Goal: Task Accomplishment & Management: Manage account settings

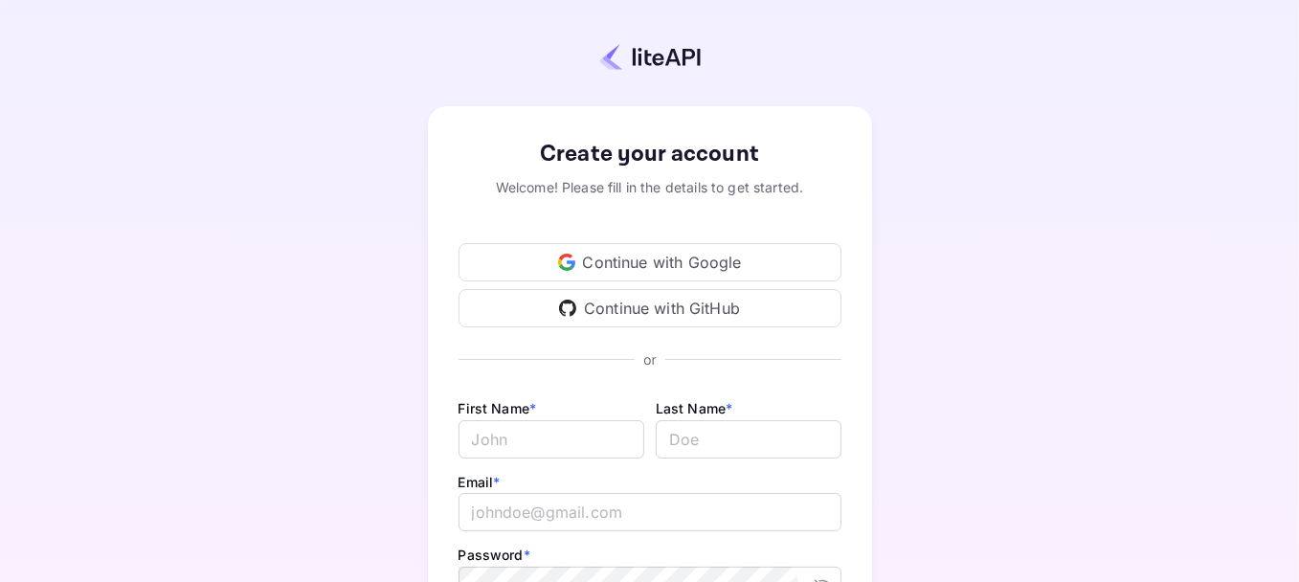
click at [587, 257] on div "Continue with Google" at bounding box center [650, 262] width 383 height 38
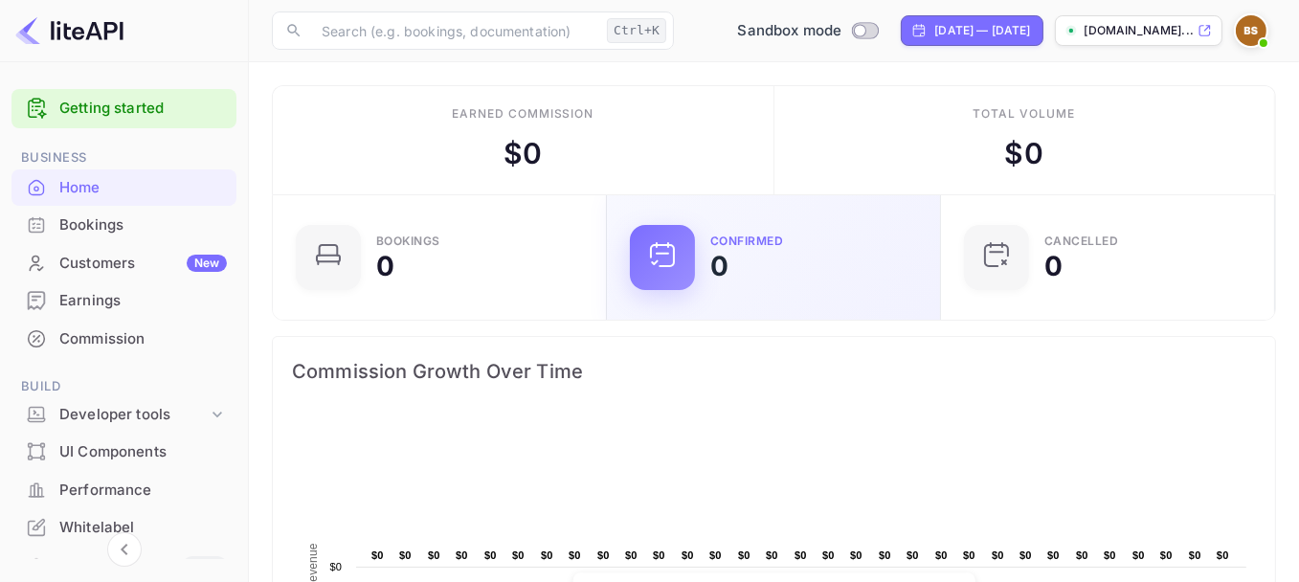
scroll to position [297, 308]
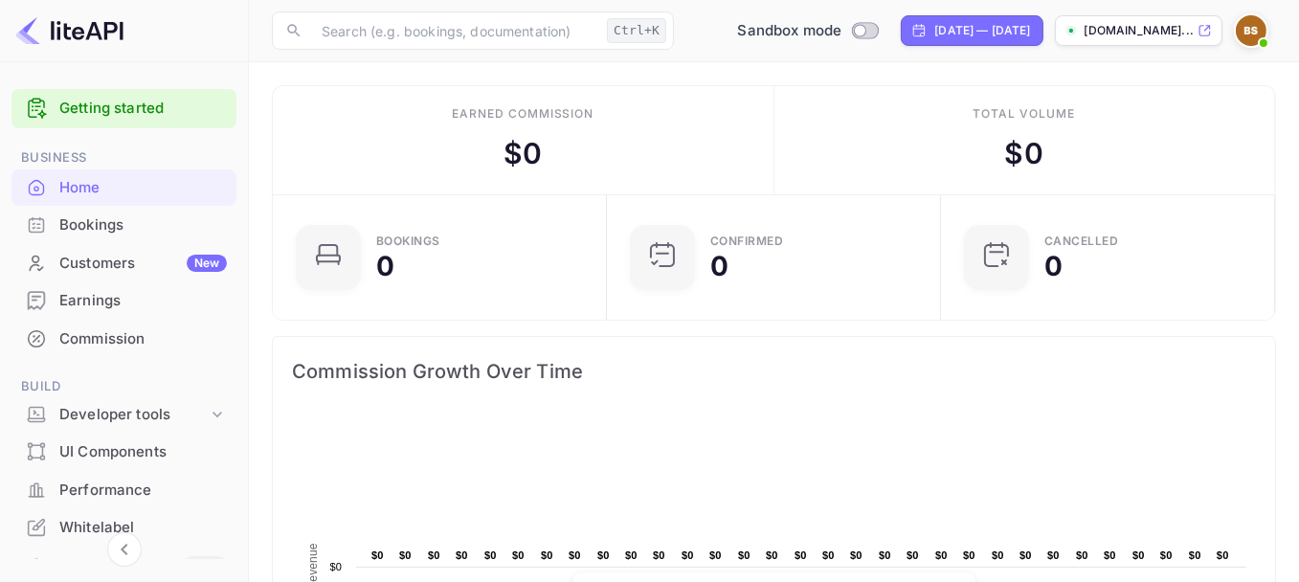
click at [1165, 25] on p "[DOMAIN_NAME]..." at bounding box center [1139, 30] width 109 height 17
click at [140, 248] on div "Customers New" at bounding box center [123, 263] width 225 height 37
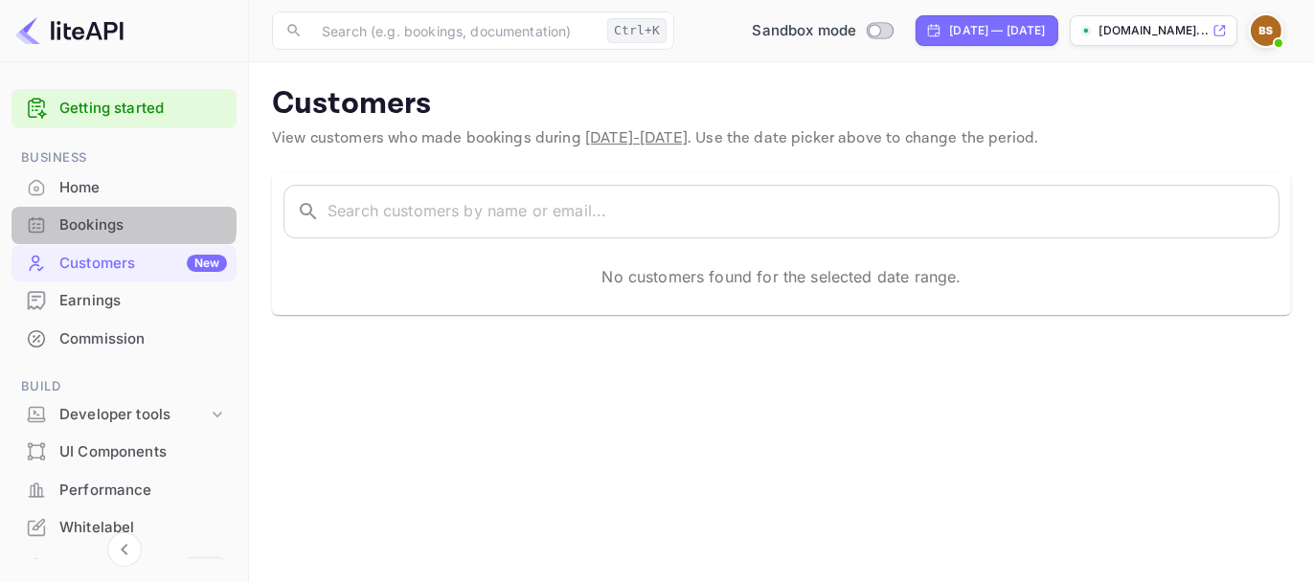
click at [117, 217] on div "Bookings" at bounding box center [143, 225] width 168 height 22
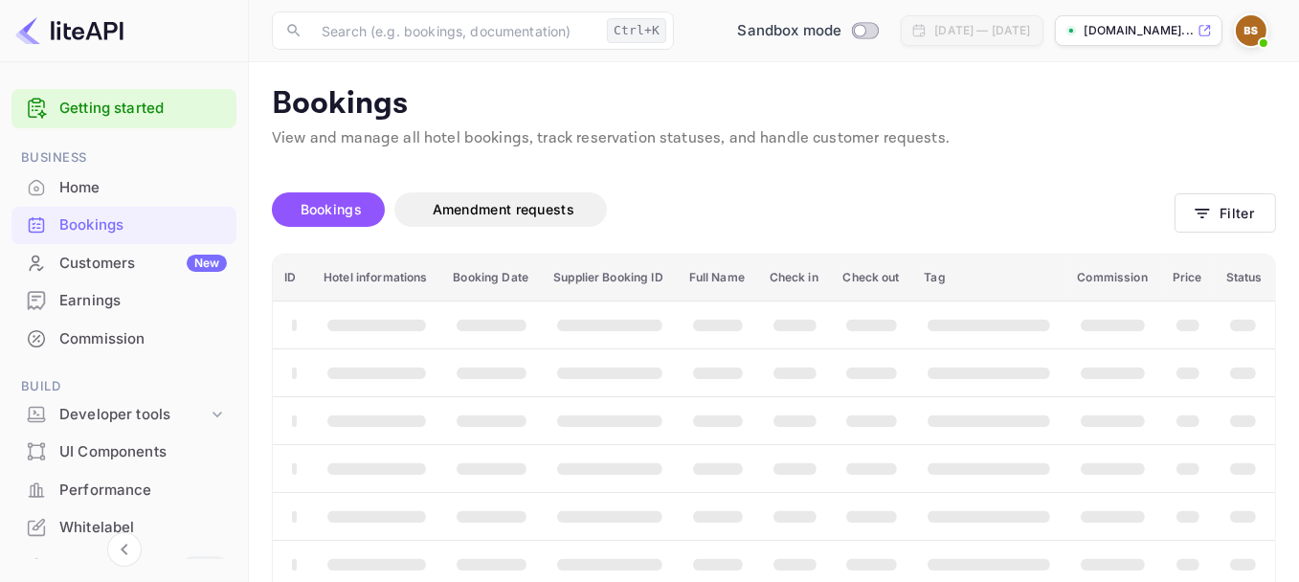
click at [102, 305] on div "Earnings" at bounding box center [143, 301] width 168 height 22
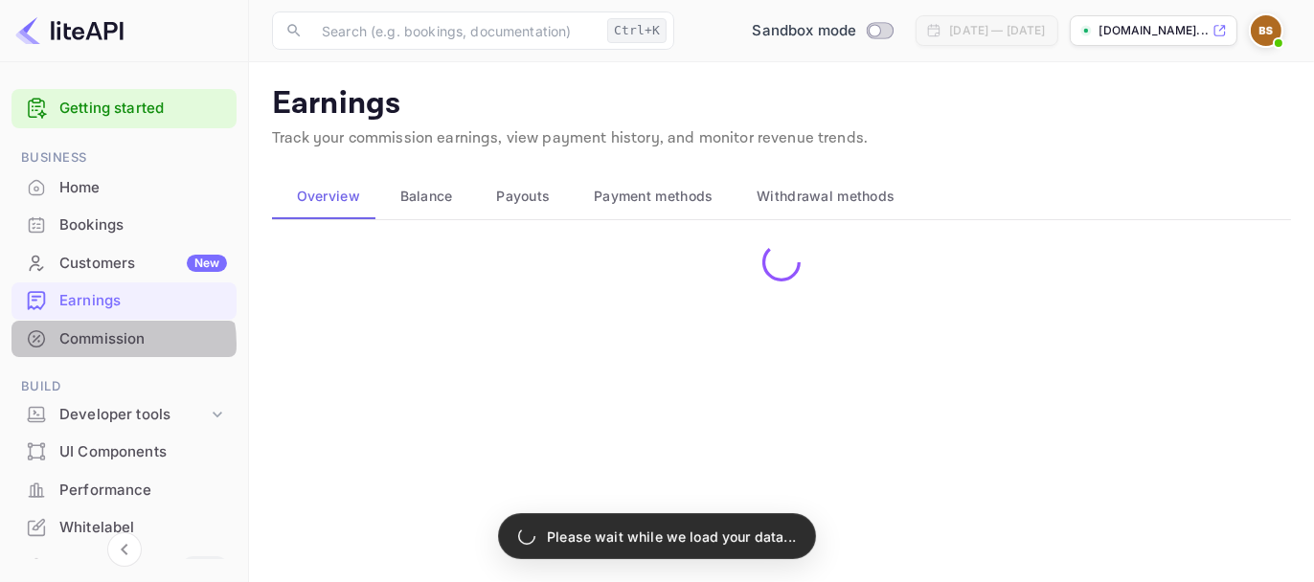
click at [105, 344] on div "Commission" at bounding box center [143, 339] width 168 height 22
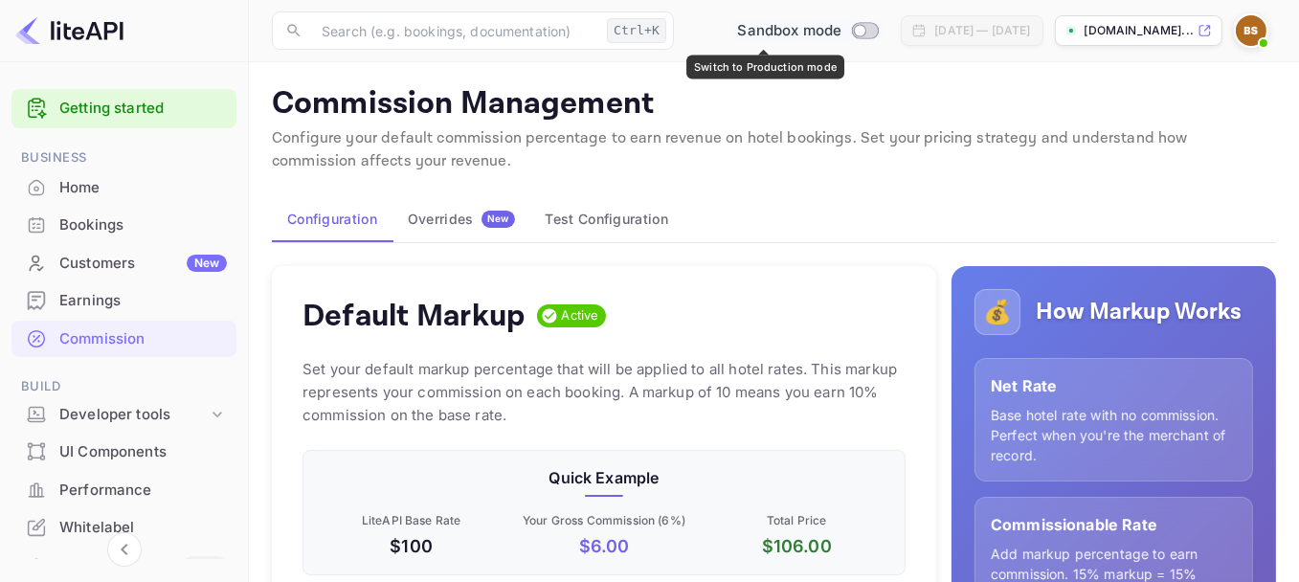
click at [842, 34] on input "Switch to Production mode" at bounding box center [861, 30] width 38 height 12
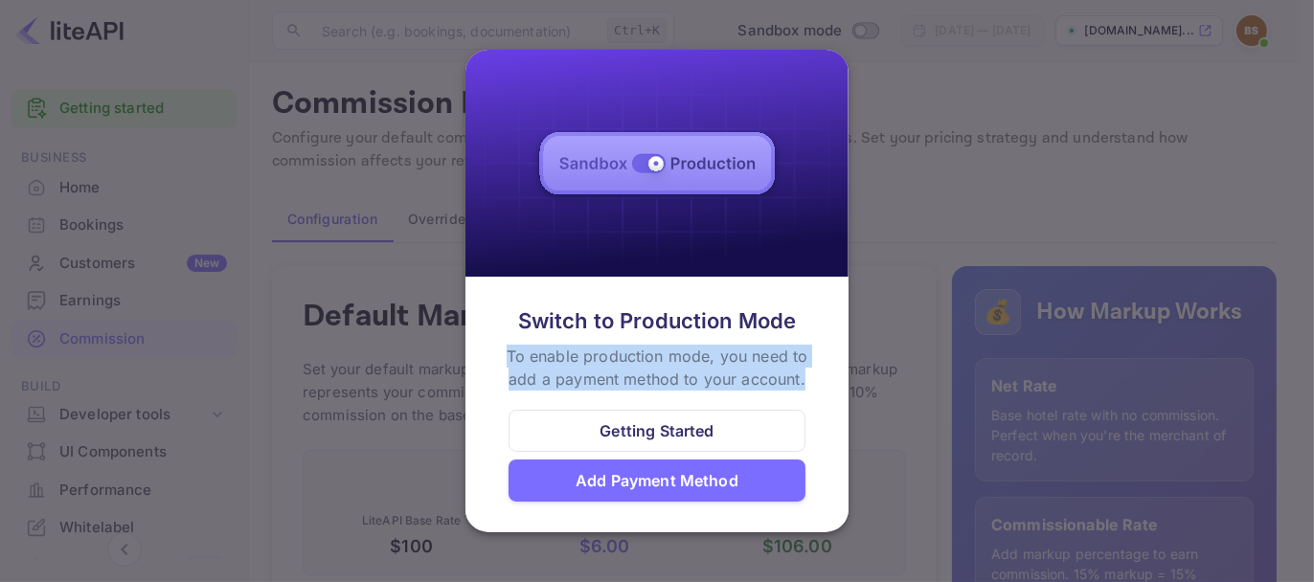
drag, startPoint x: 484, startPoint y: 350, endPoint x: 809, endPoint y: 382, distance: 327.1
click at [809, 382] on div "Switch to Production Mode To enable production mode, you need to add a payment …" at bounding box center [656, 403] width 383 height 242
click at [809, 382] on div "To enable production mode, you need to add a payment method to your account." at bounding box center [657, 368] width 316 height 46
drag, startPoint x: 809, startPoint y: 382, endPoint x: 505, endPoint y: 356, distance: 305.6
click at [505, 356] on div "To enable production mode, you need to add a payment method to your account." at bounding box center [657, 368] width 316 height 46
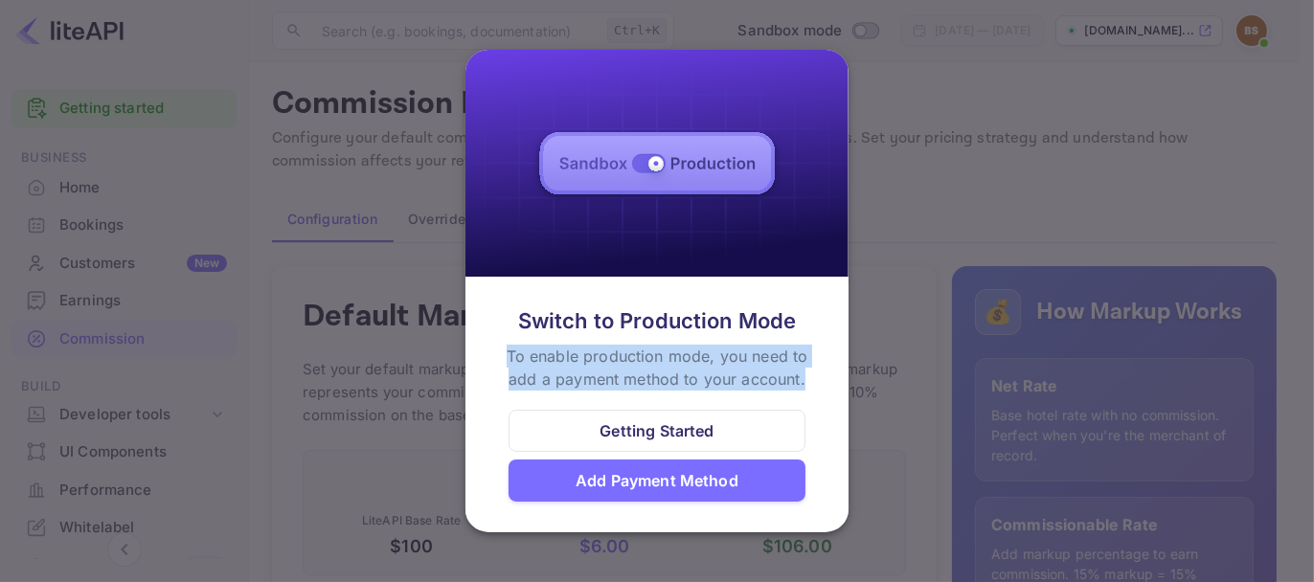
click at [505, 356] on div "To enable production mode, you need to add a payment method to your account." at bounding box center [657, 368] width 316 height 46
drag, startPoint x: 505, startPoint y: 356, endPoint x: 834, endPoint y: 367, distance: 329.5
click at [834, 367] on div "Switch to Production Mode To enable production mode, you need to add a payment …" at bounding box center [656, 403] width 383 height 242
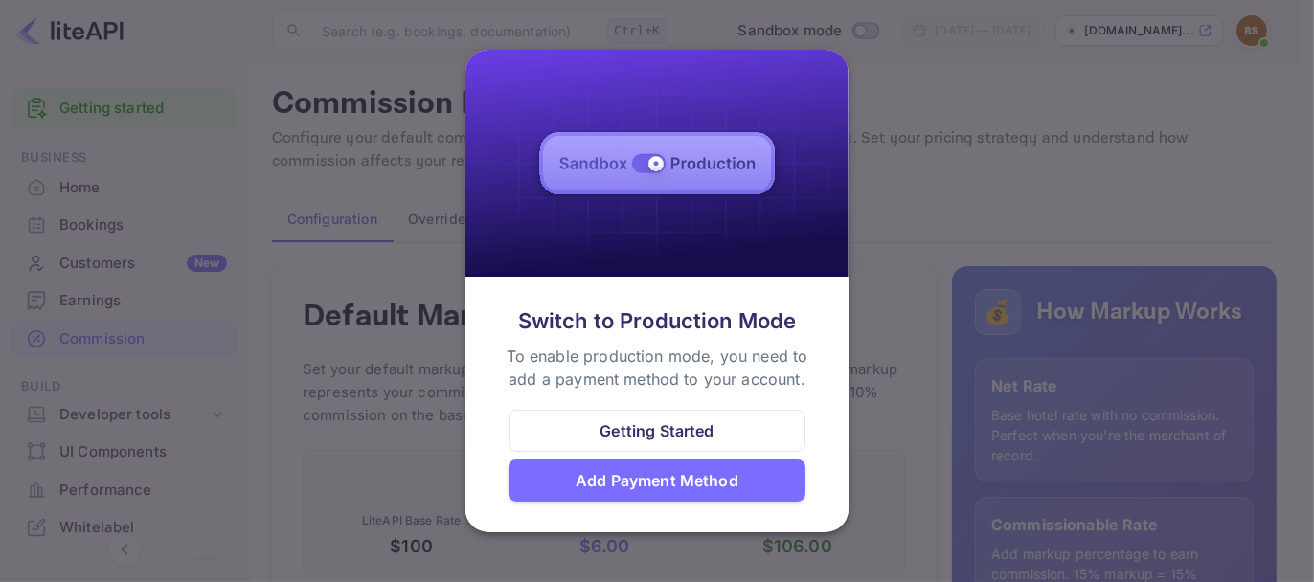
click at [947, 216] on div at bounding box center [657, 291] width 1314 height 582
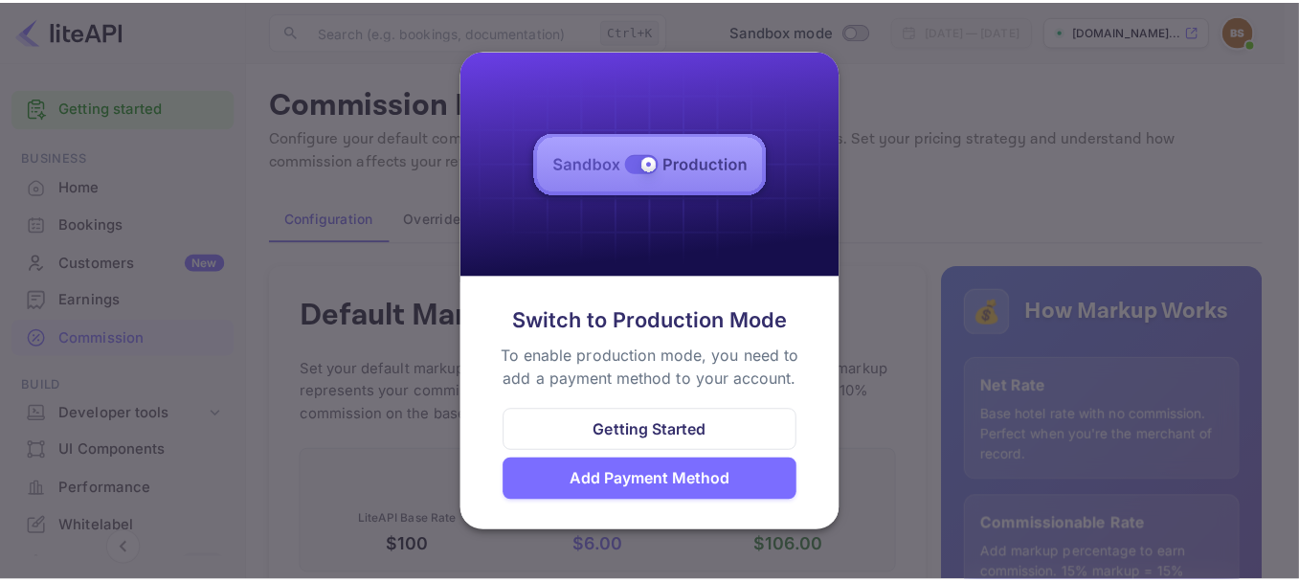
scroll to position [14, 14]
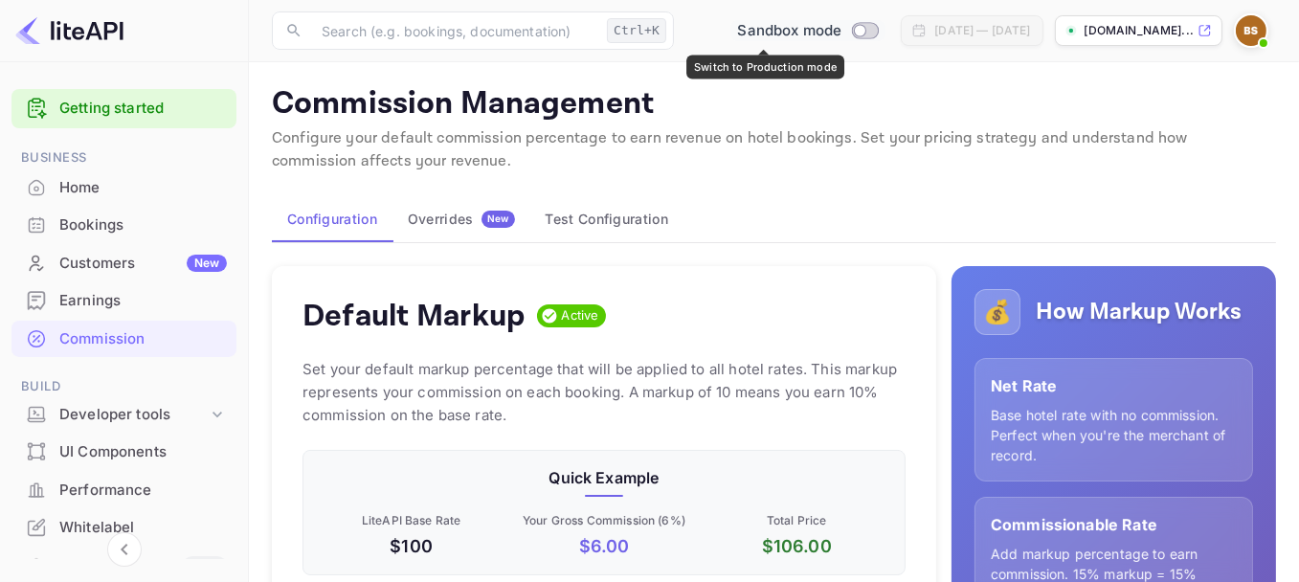
click at [842, 30] on input "Switch to Production mode" at bounding box center [861, 30] width 38 height 12
checkbox input "false"
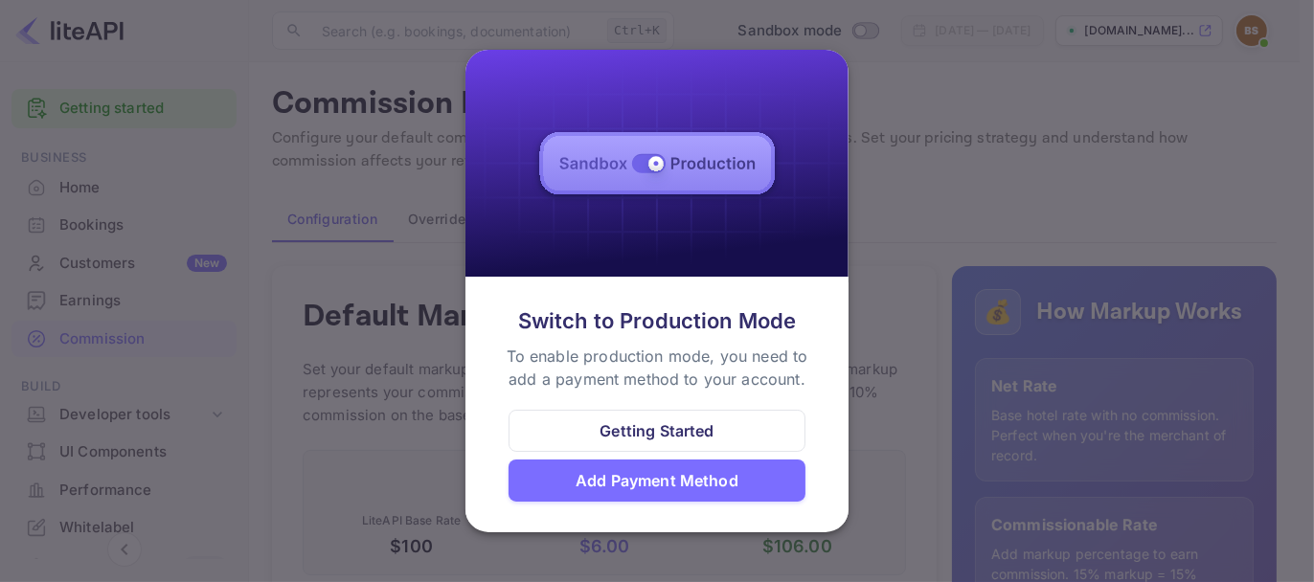
click at [896, 291] on div at bounding box center [657, 291] width 1314 height 582
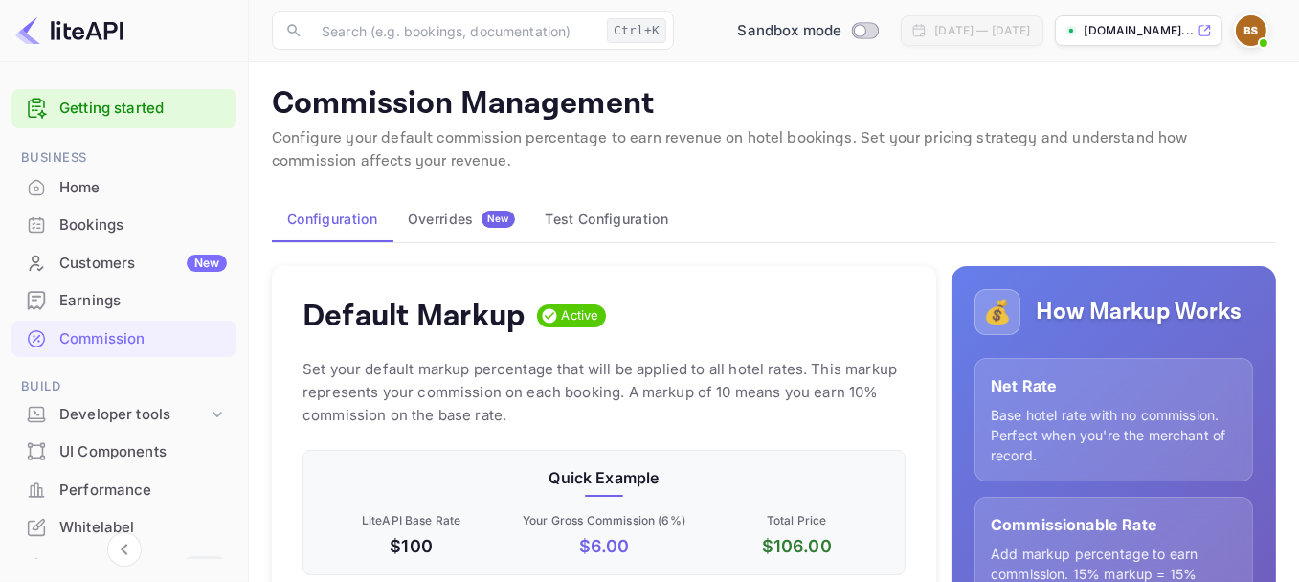
click at [79, 24] on img at bounding box center [69, 30] width 108 height 31
click at [75, 38] on img at bounding box center [69, 30] width 108 height 31
click at [26, 34] on img at bounding box center [69, 30] width 108 height 31
drag, startPoint x: 107, startPoint y: 36, endPoint x: 1264, endPoint y: 28, distance: 1156.6
click at [1264, 28] on img at bounding box center [1251, 30] width 31 height 31
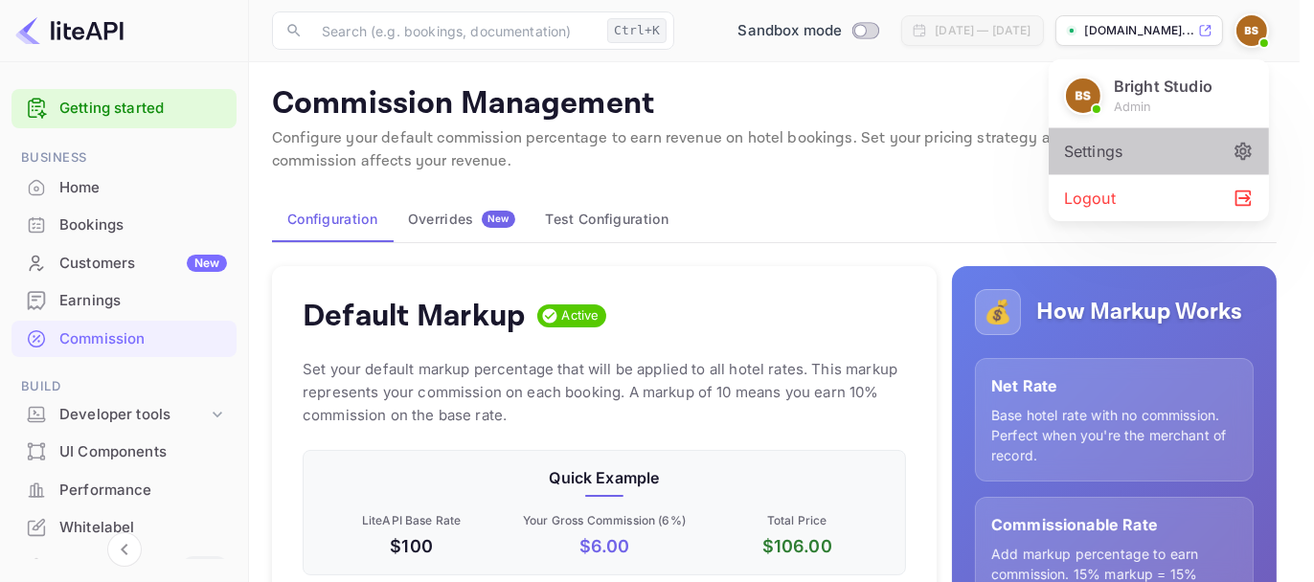
click at [1159, 160] on div "Settings" at bounding box center [1158, 151] width 220 height 46
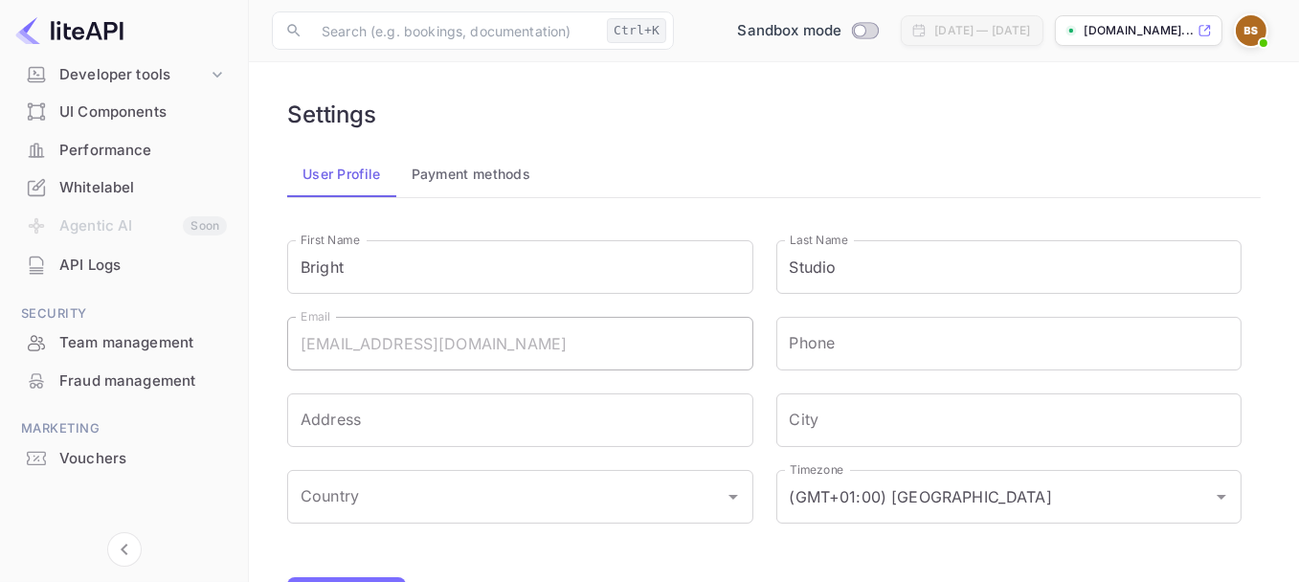
scroll to position [70, 0]
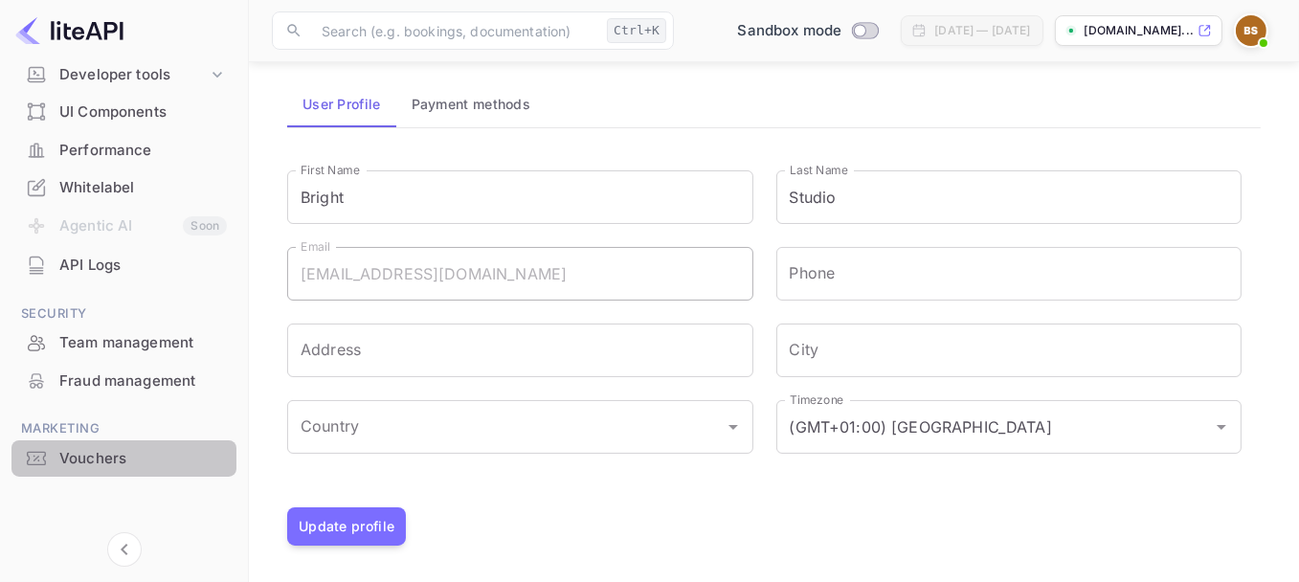
click at [134, 467] on div "Vouchers" at bounding box center [143, 459] width 168 height 22
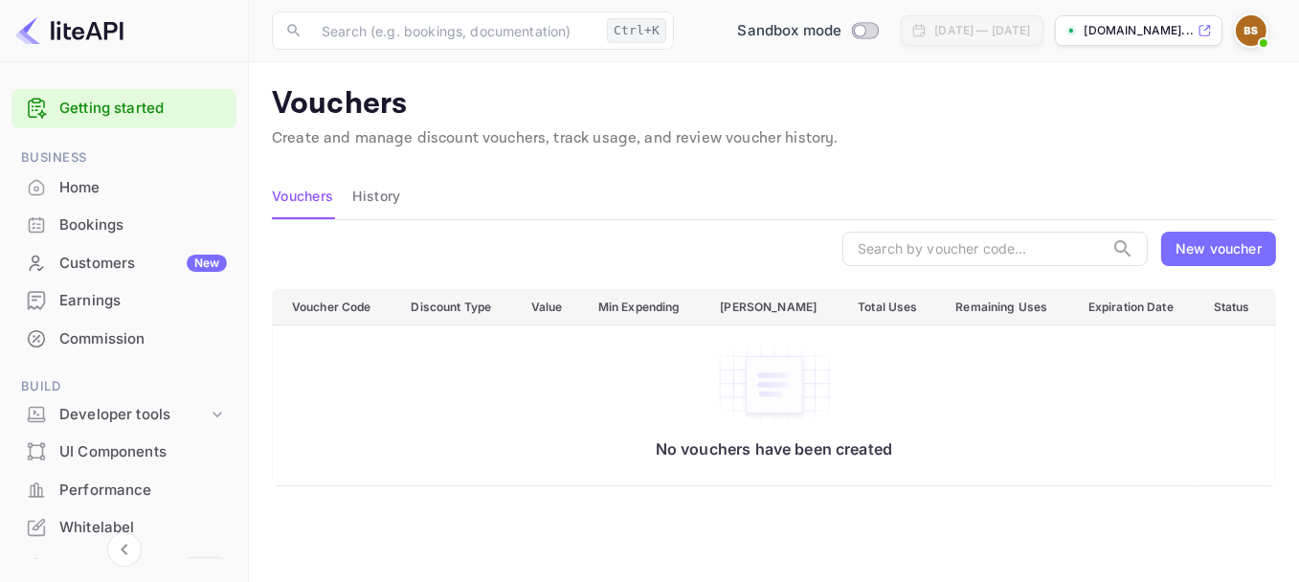
click at [66, 33] on img at bounding box center [69, 30] width 108 height 31
